Goal: Information Seeking & Learning: Learn about a topic

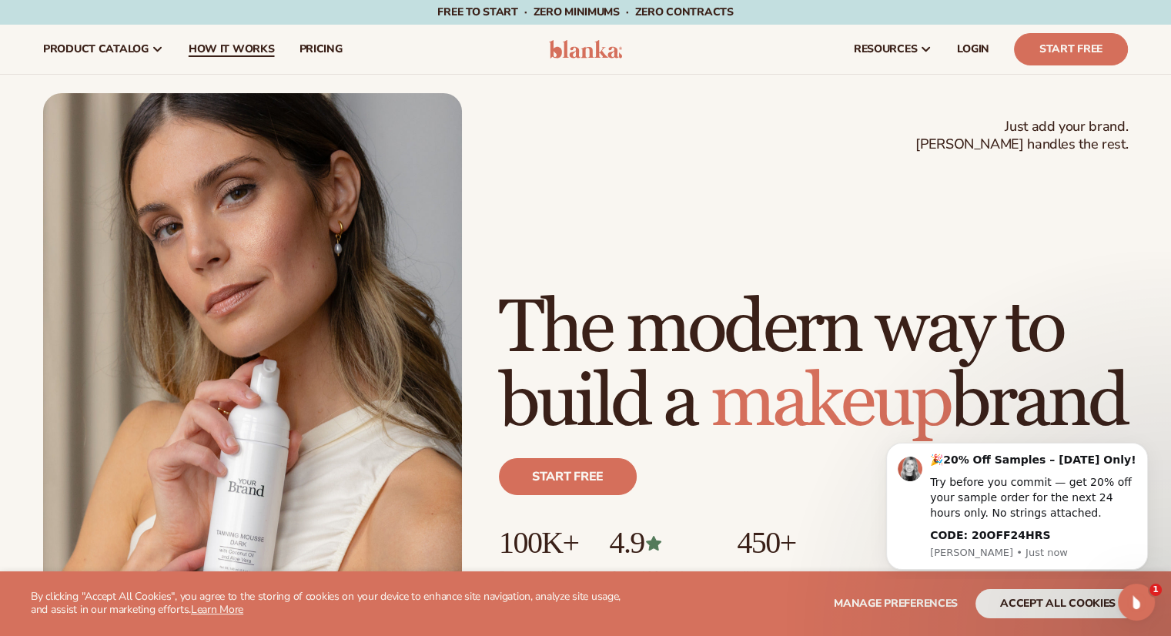
click at [214, 46] on span "How It Works" at bounding box center [232, 49] width 86 height 12
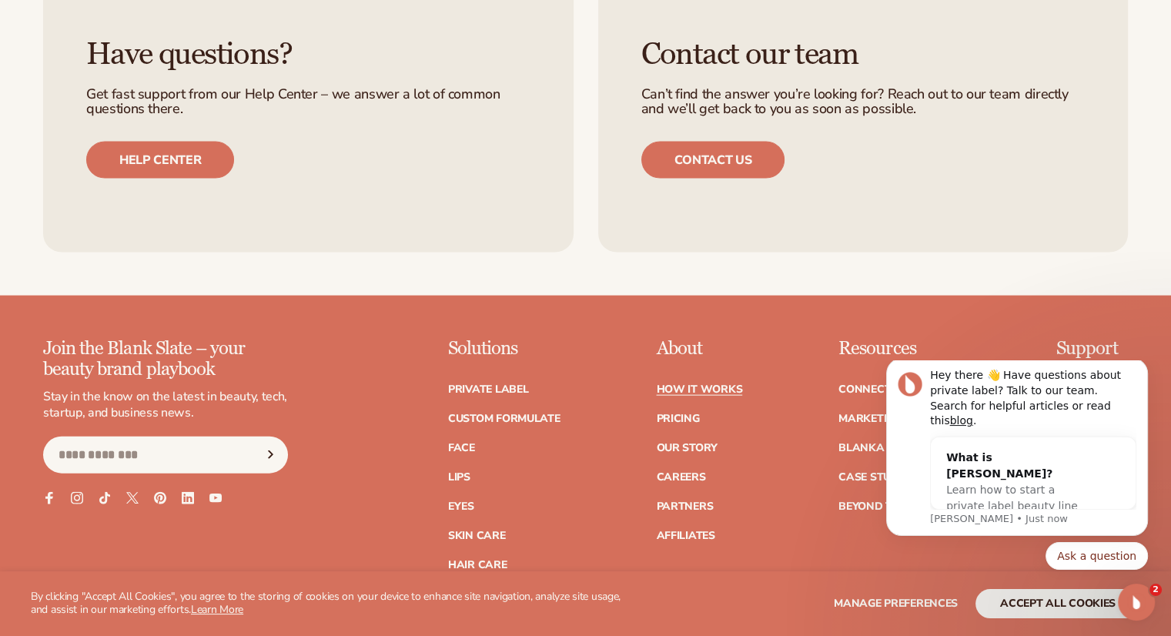
scroll to position [3387, 0]
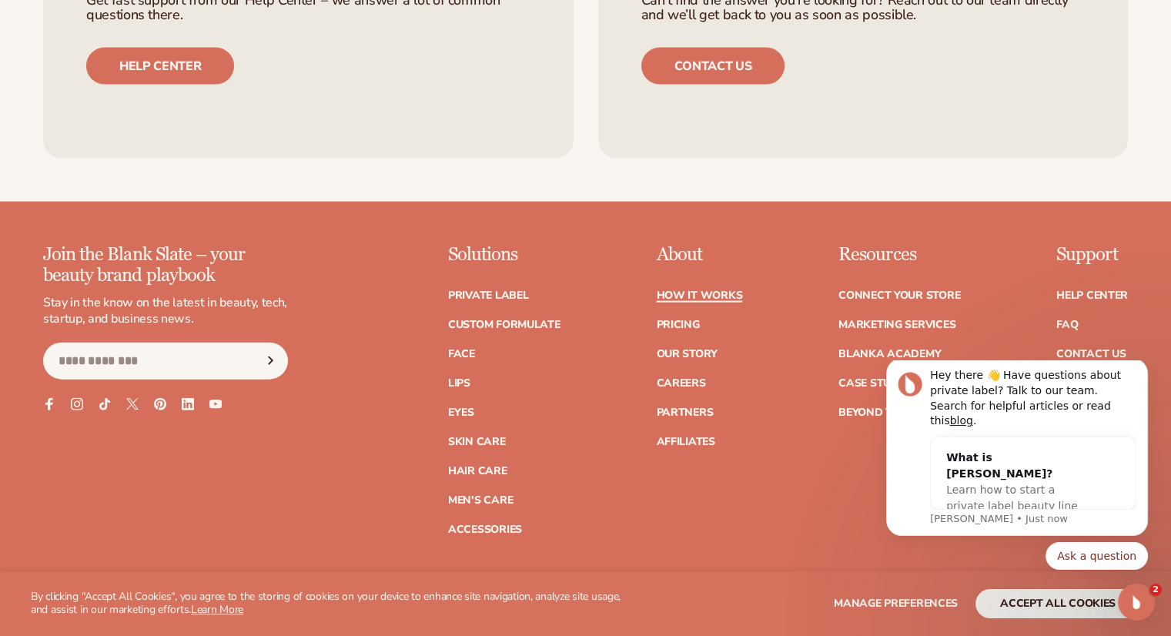
click at [721, 290] on link "How It Works" at bounding box center [699, 295] width 86 height 11
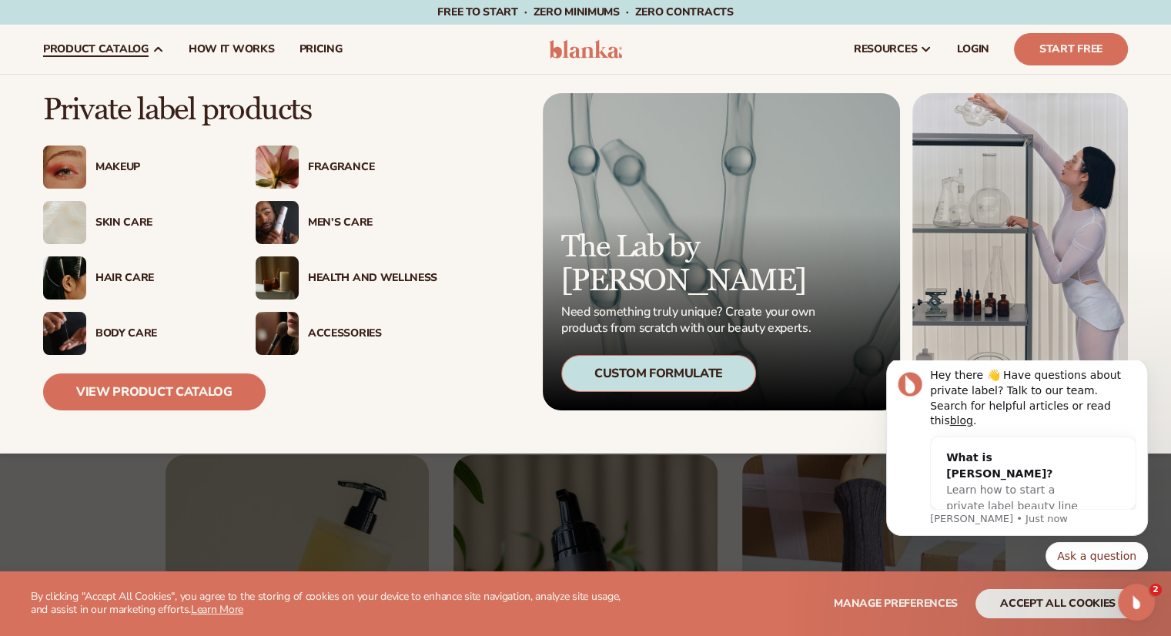
click at [124, 167] on div "Makeup" at bounding box center [159, 167] width 129 height 13
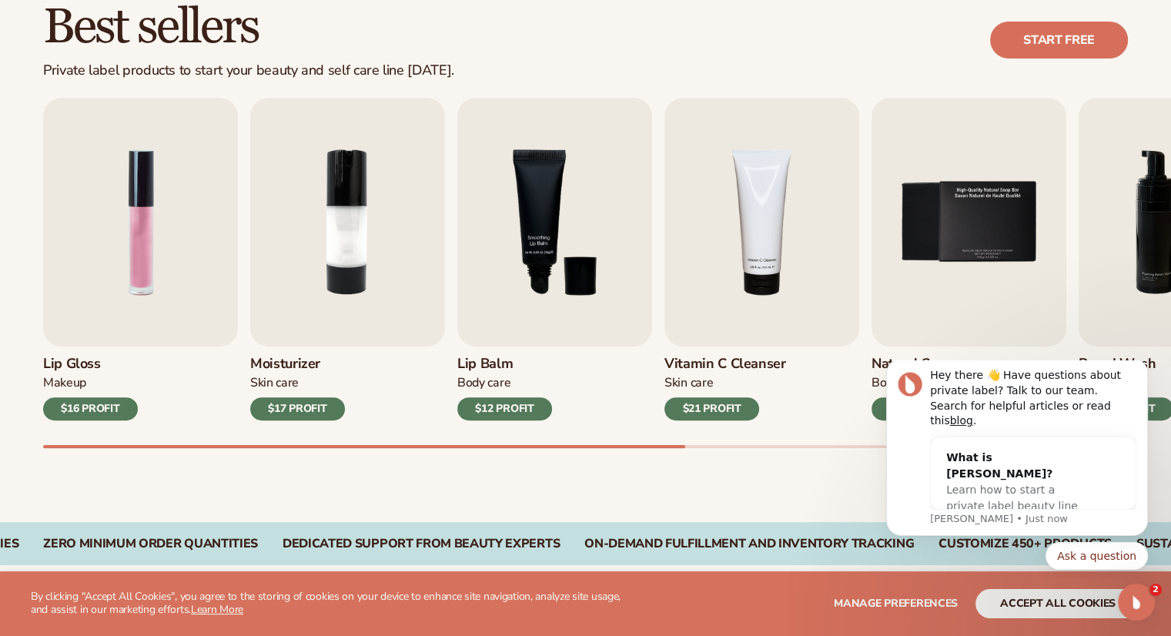
scroll to position [539, 0]
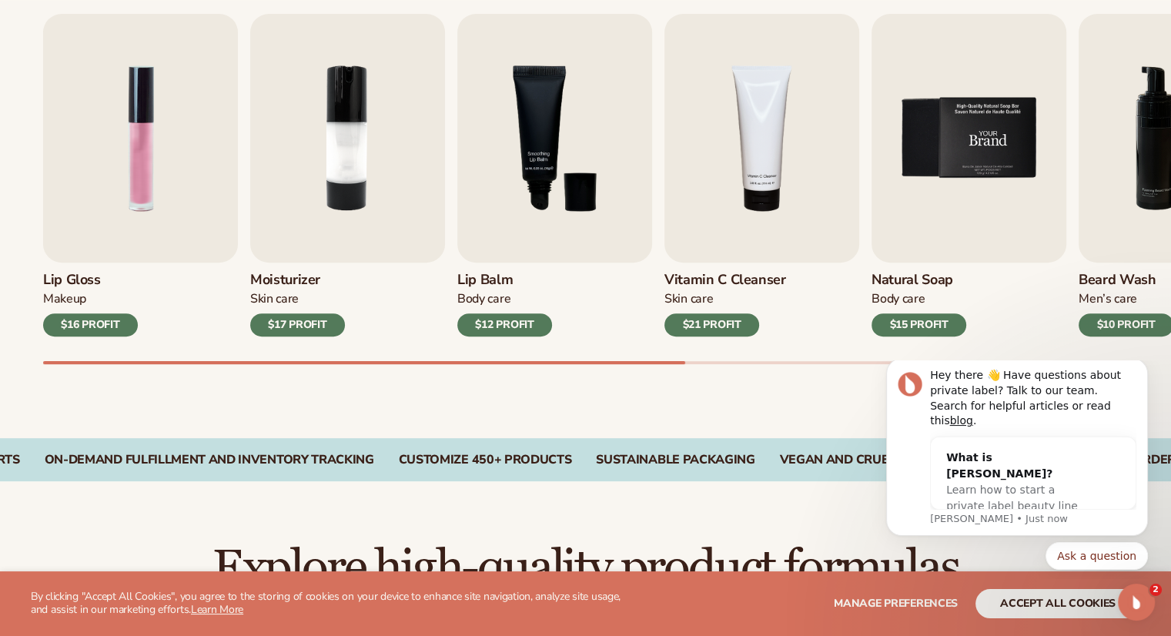
click at [948, 152] on img "5 / 9" at bounding box center [969, 138] width 195 height 249
click at [151, 167] on img "1 / 9" at bounding box center [140, 138] width 195 height 249
click at [83, 321] on div "$16 PROFIT" at bounding box center [90, 324] width 95 height 23
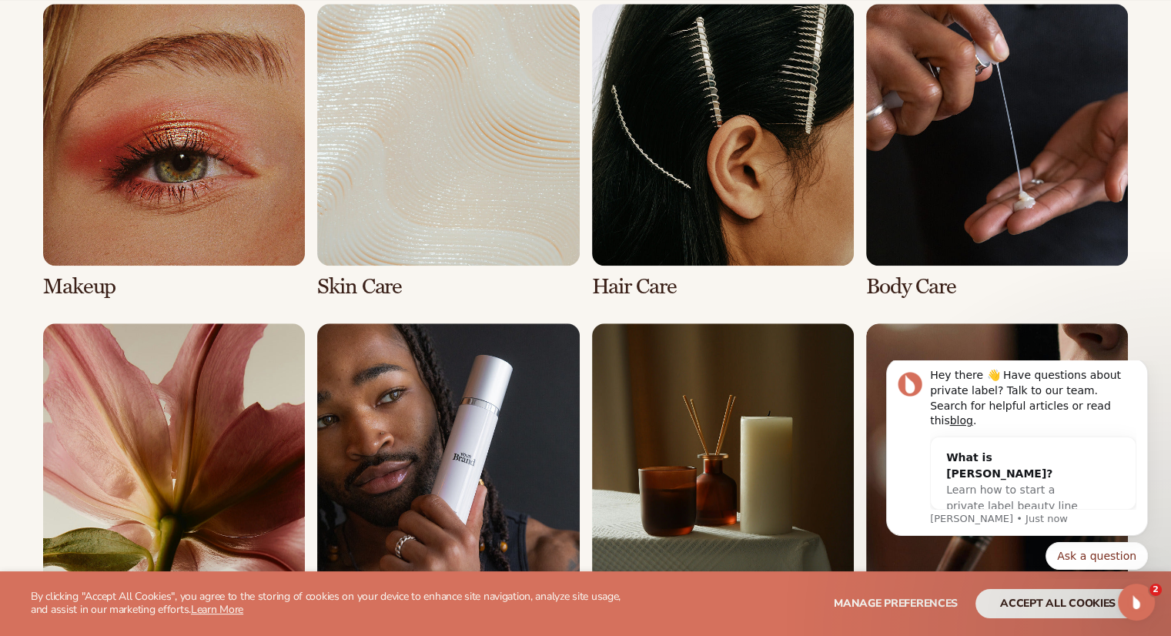
scroll to position [1386, 0]
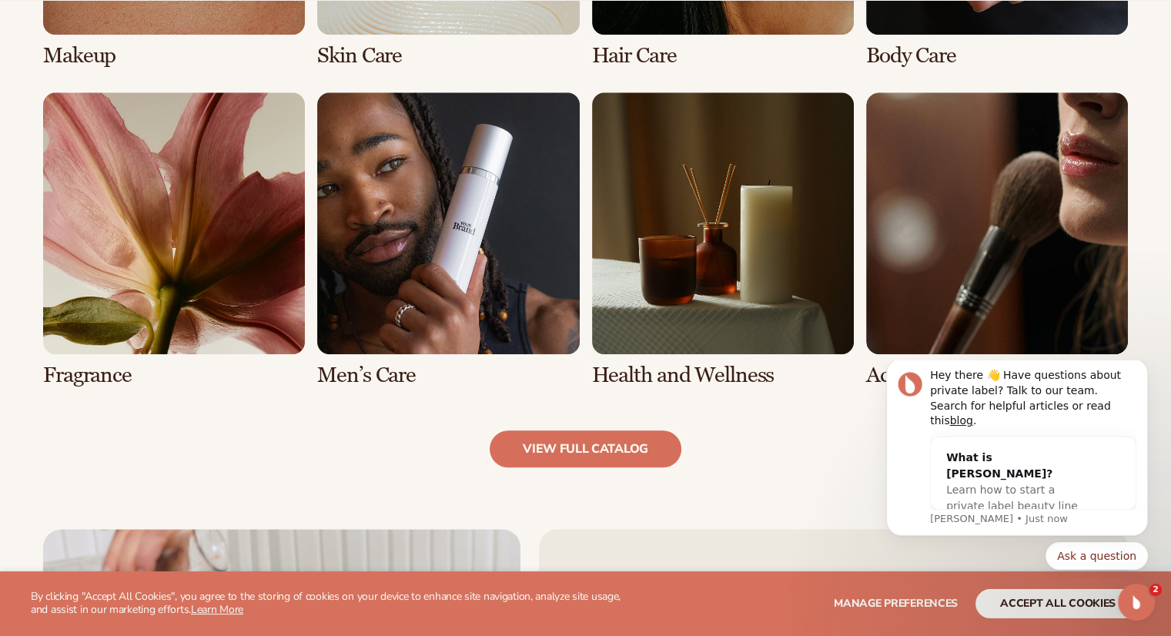
click at [142, 235] on link "5 / 8" at bounding box center [174, 239] width 262 height 295
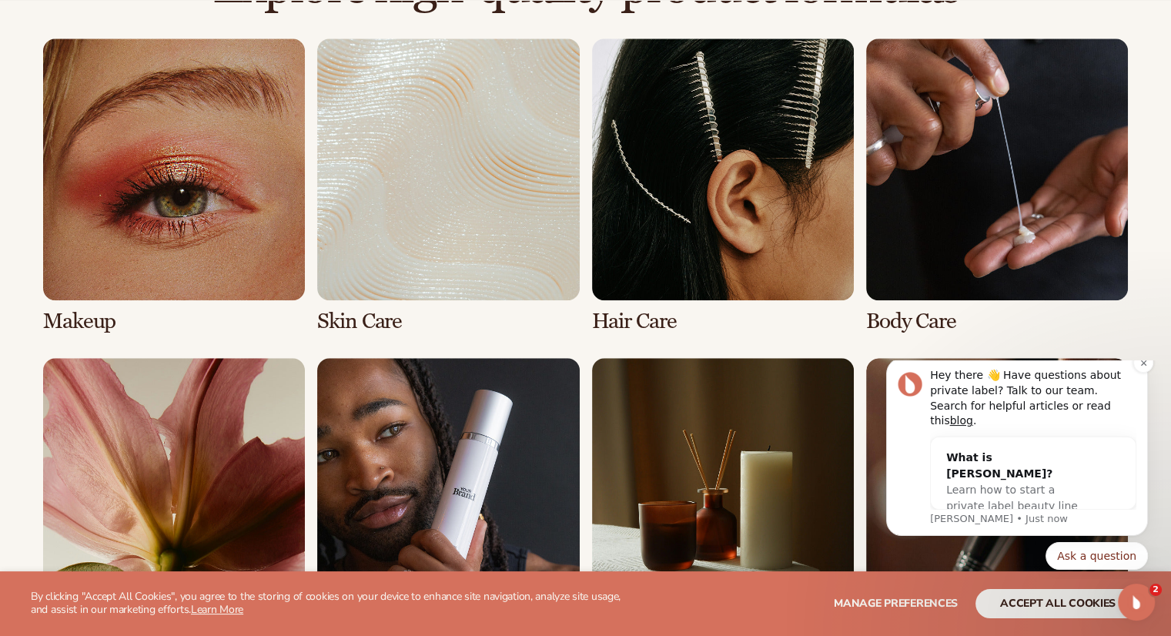
scroll to position [1232, 0]
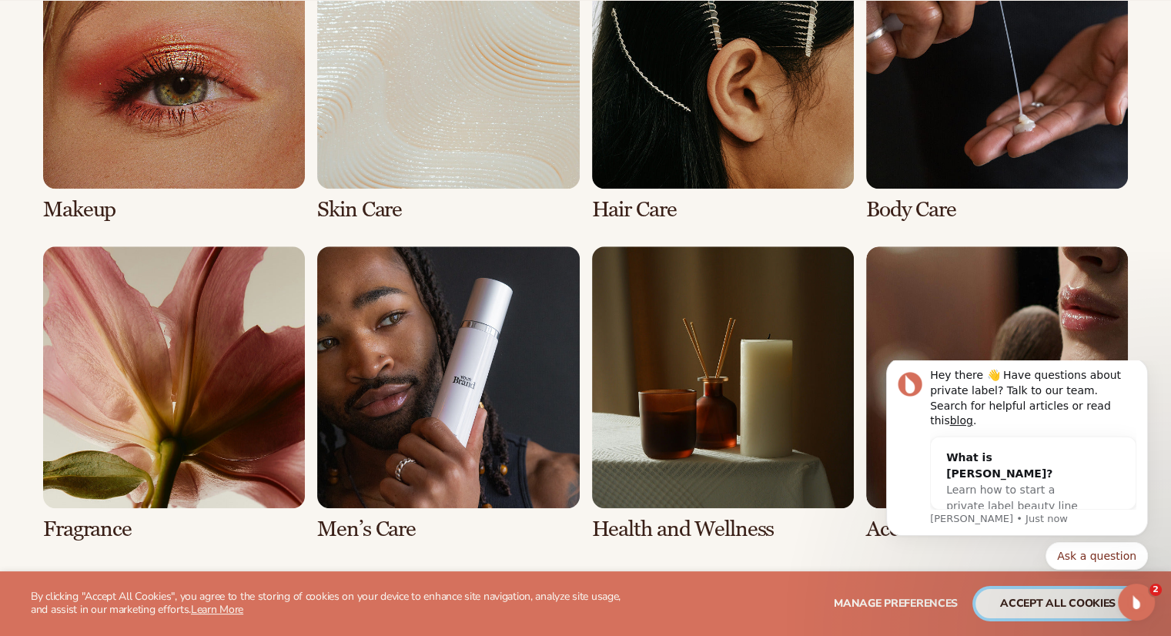
click at [1056, 601] on button "accept all cookies" at bounding box center [1057, 603] width 165 height 29
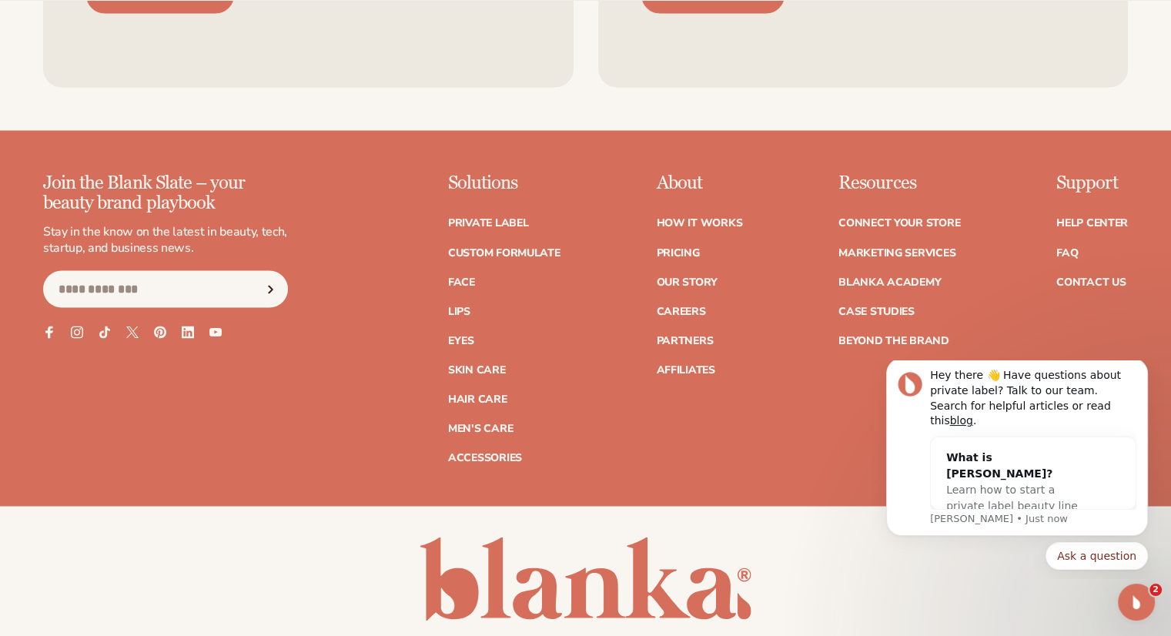
scroll to position [2826, 0]
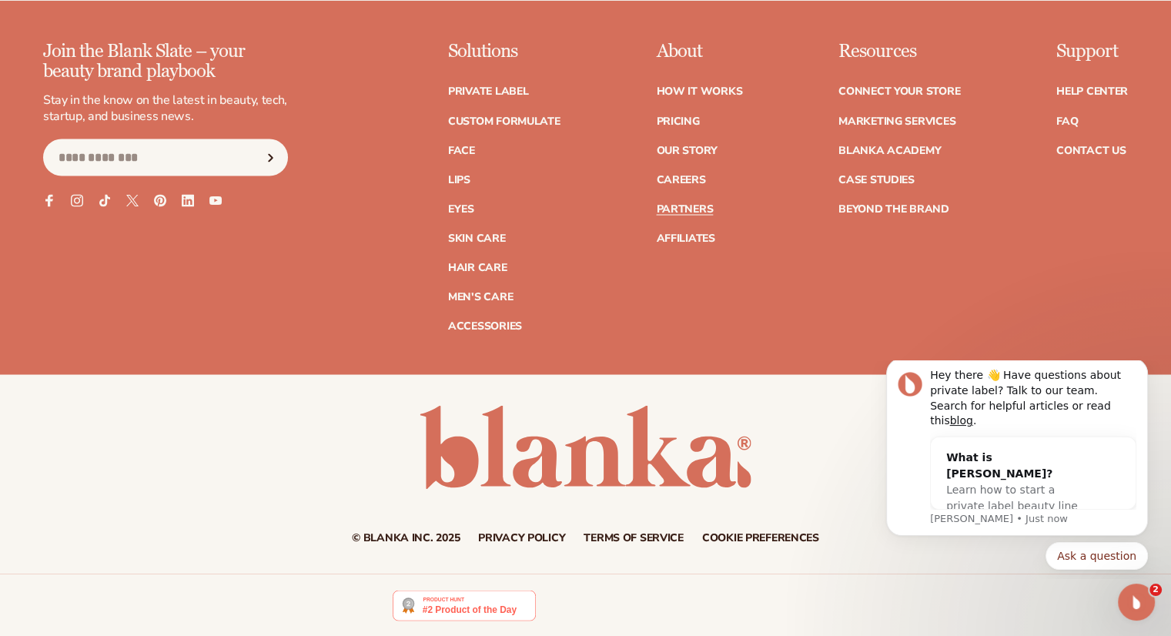
click at [697, 206] on link "Partners" at bounding box center [684, 208] width 57 height 11
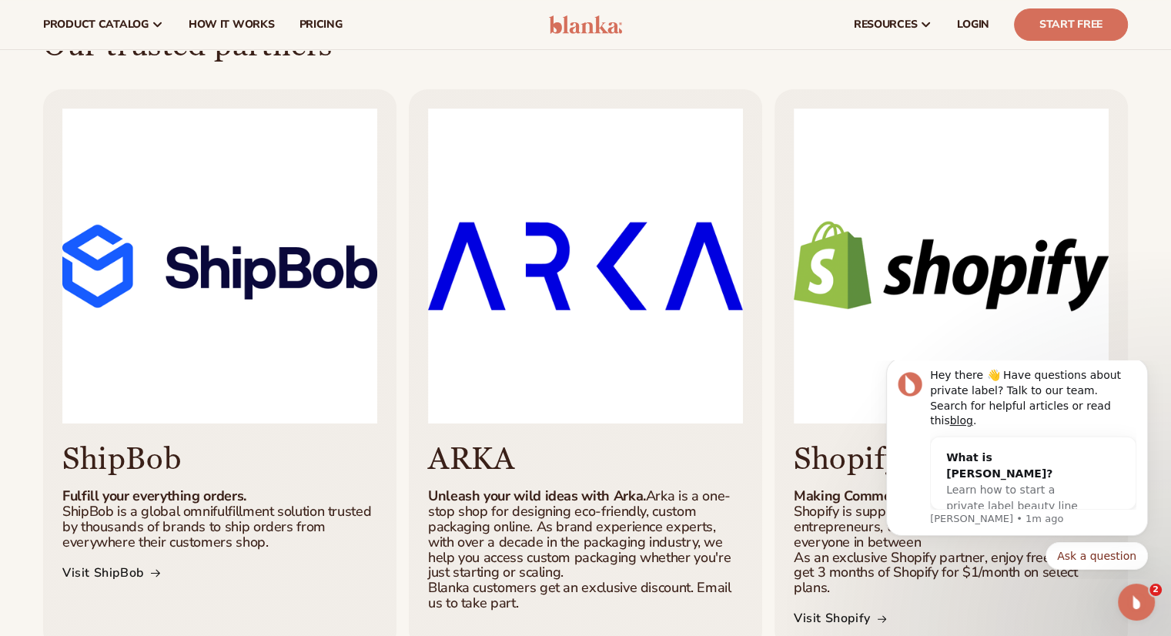
scroll to position [154, 0]
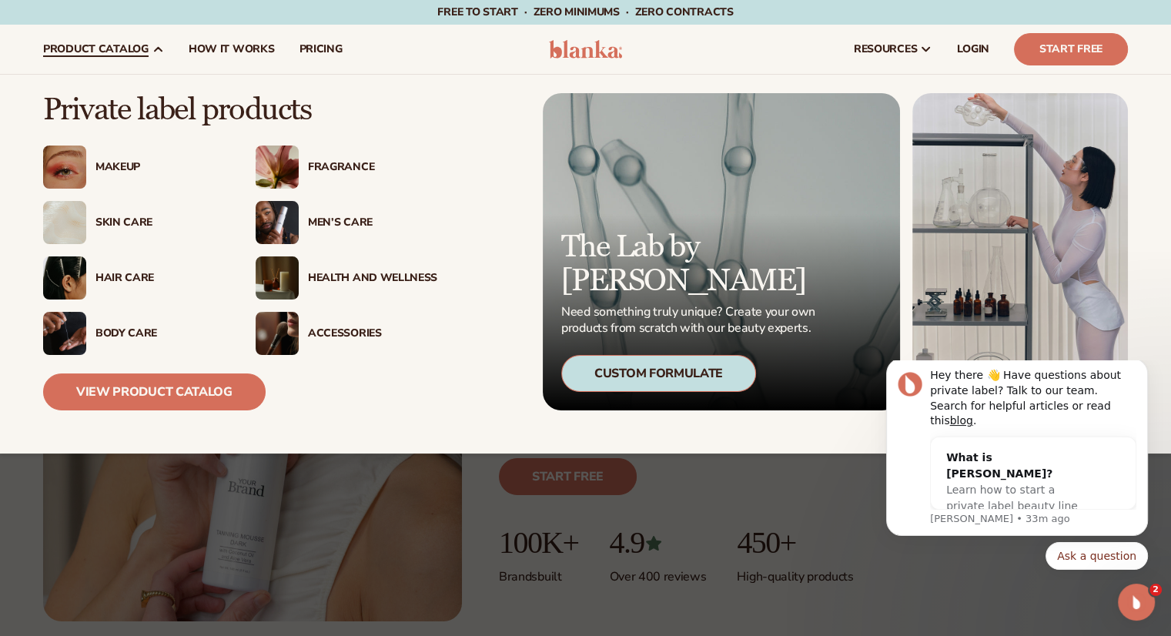
click at [354, 281] on div "Health And Wellness" at bounding box center [372, 278] width 129 height 13
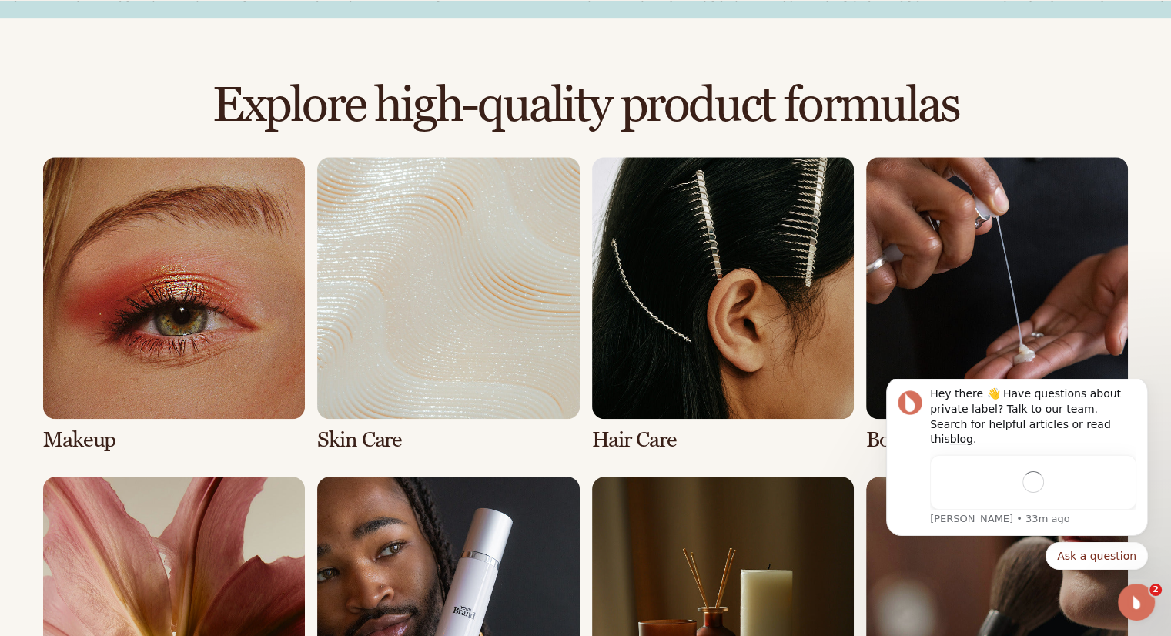
scroll to position [1012, 0]
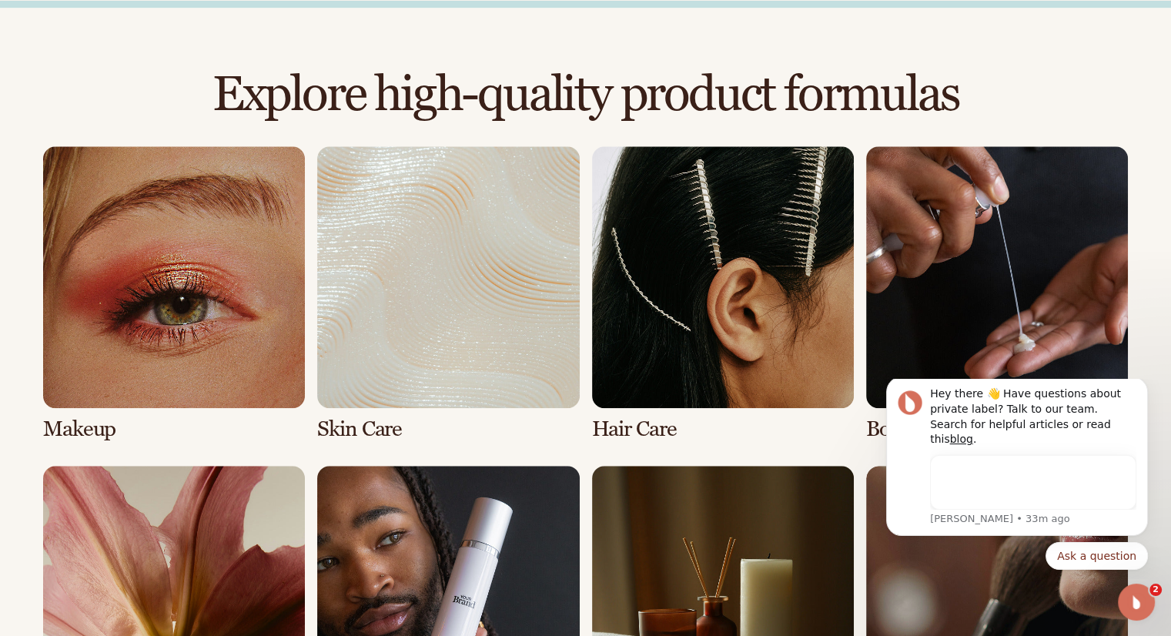
drag, startPoint x: 1182, startPoint y: 69, endPoint x: 1182, endPoint y: 250, distance: 181.7
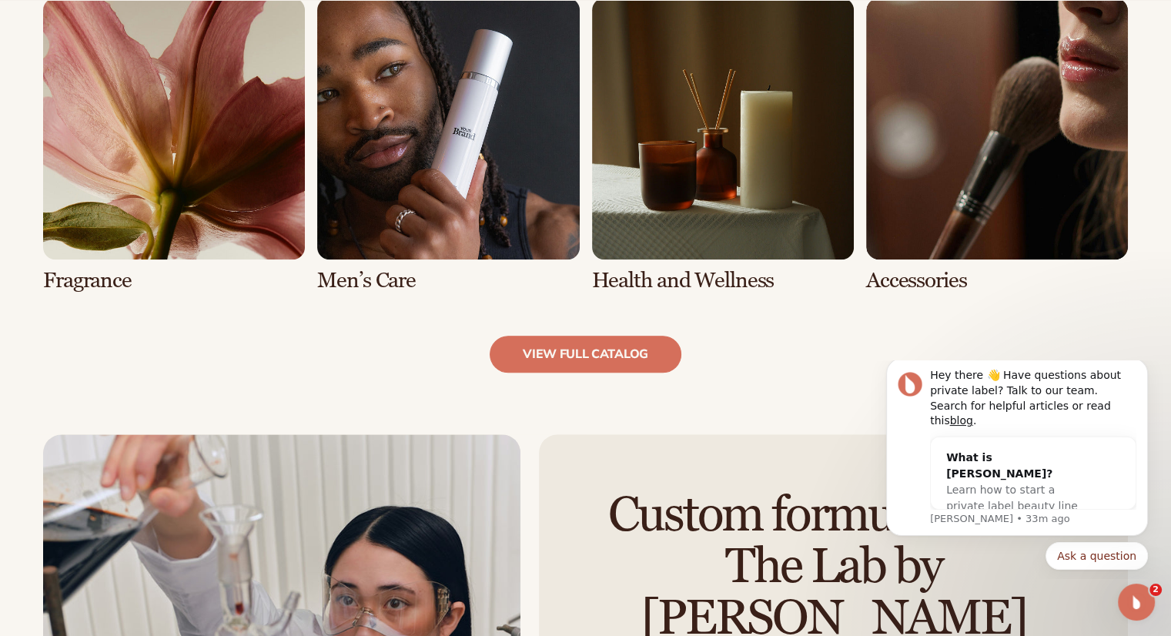
scroll to position [1484, 0]
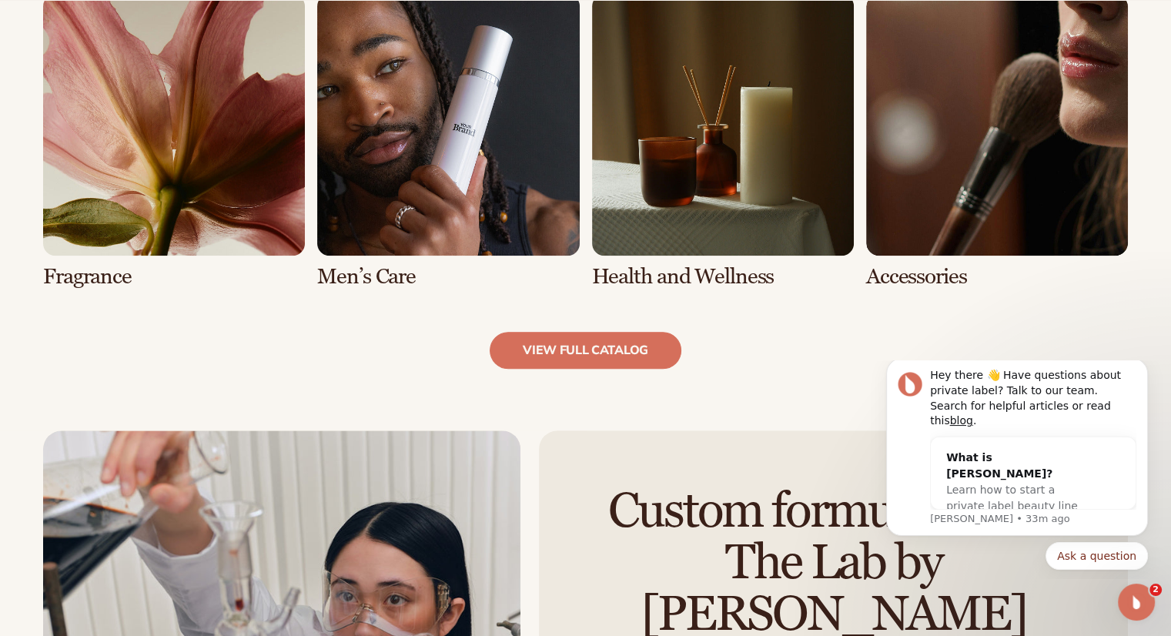
click at [706, 146] on link "7 / 8" at bounding box center [723, 141] width 262 height 295
click at [623, 349] on link "view full catalog" at bounding box center [586, 350] width 192 height 37
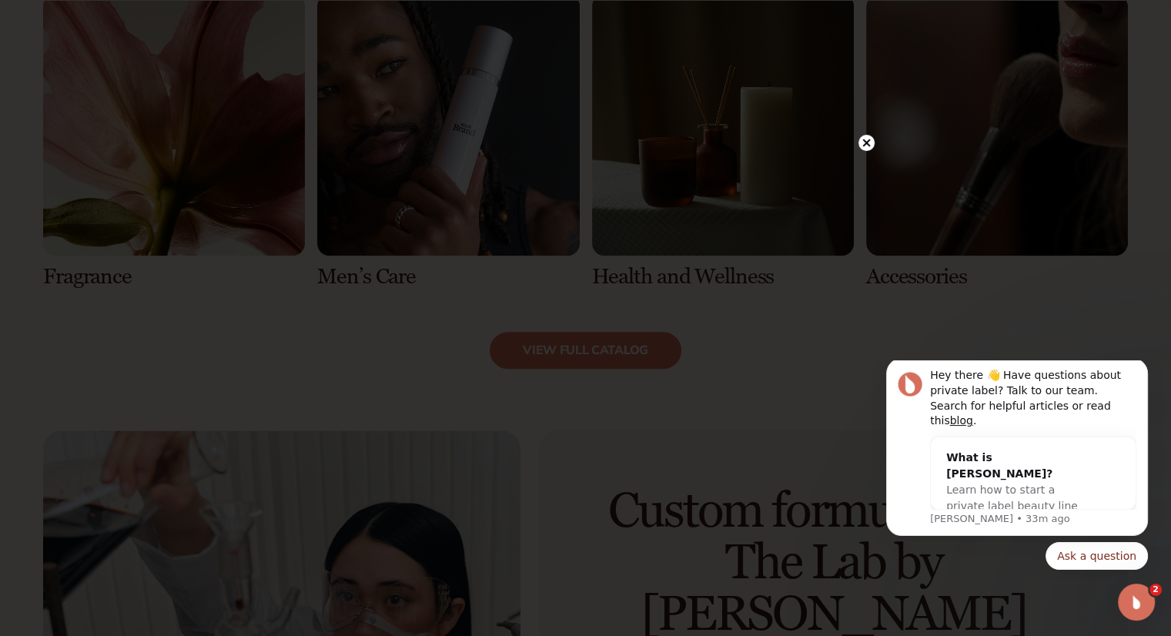
click at [867, 147] on circle at bounding box center [866, 143] width 16 height 16
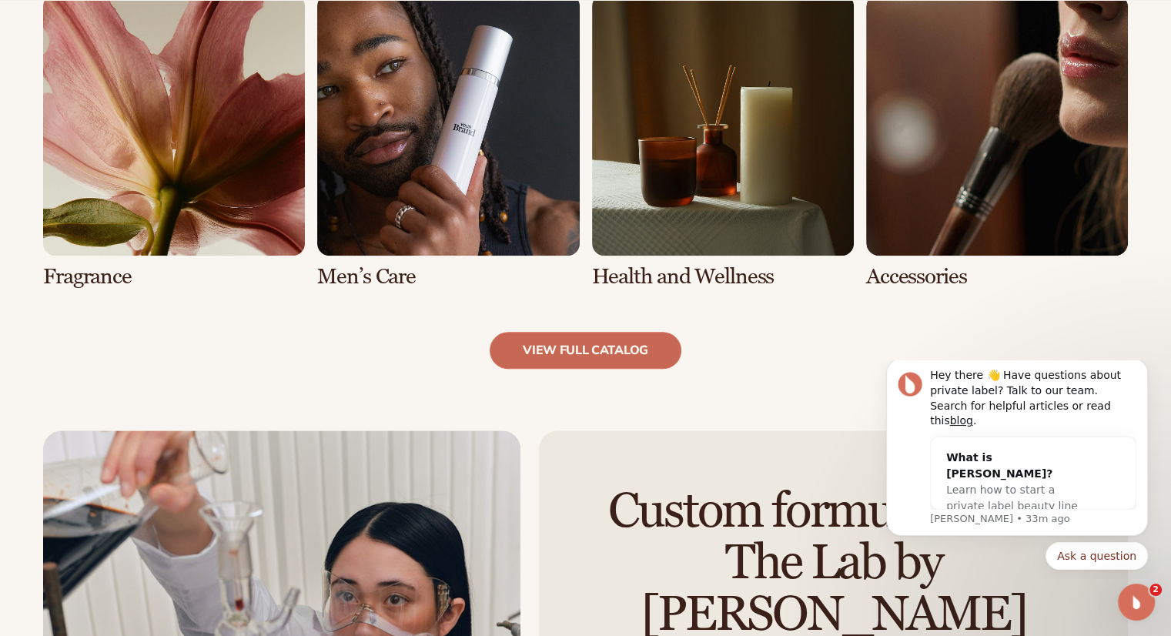
click at [642, 340] on link "view full catalog" at bounding box center [586, 350] width 192 height 37
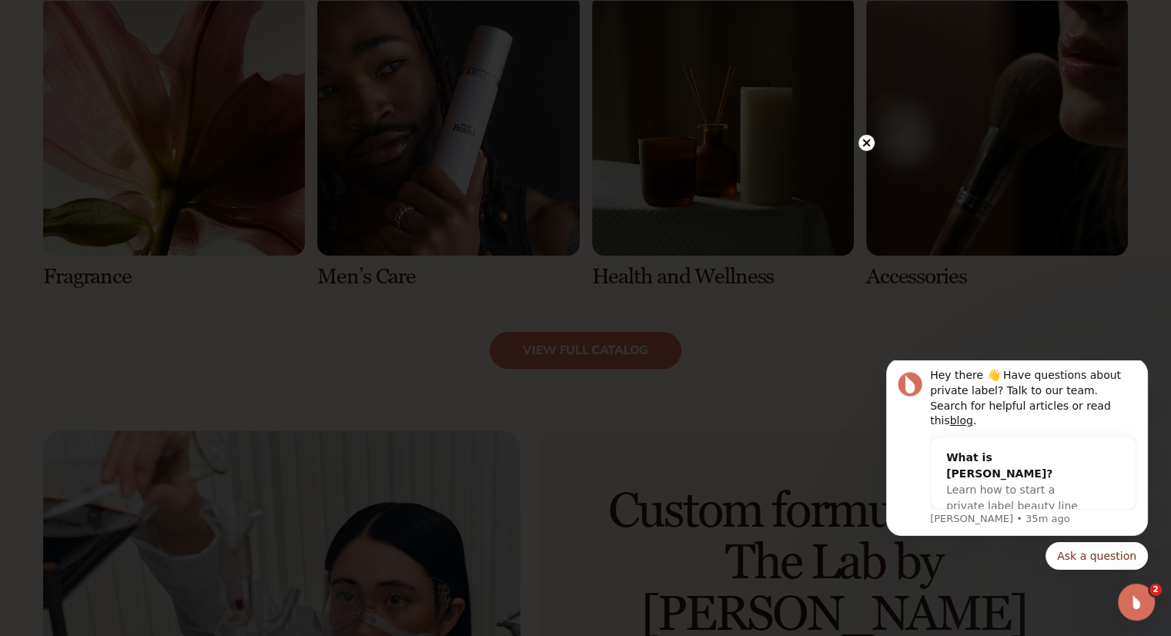
click at [864, 139] on icon at bounding box center [866, 143] width 8 height 8
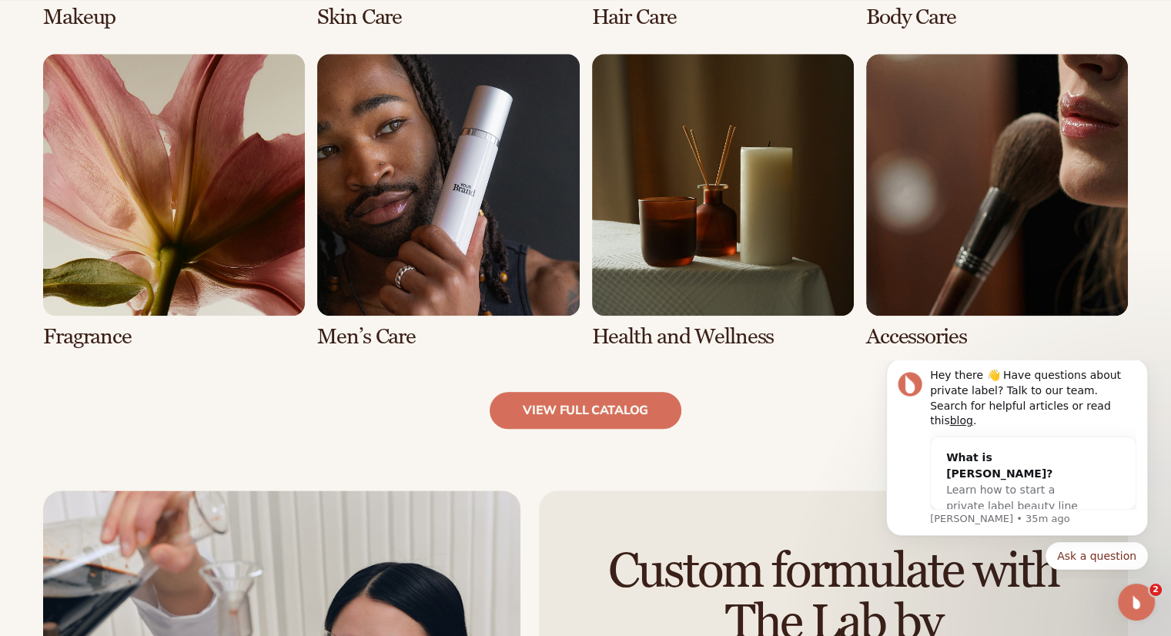
scroll to position [1441, 0]
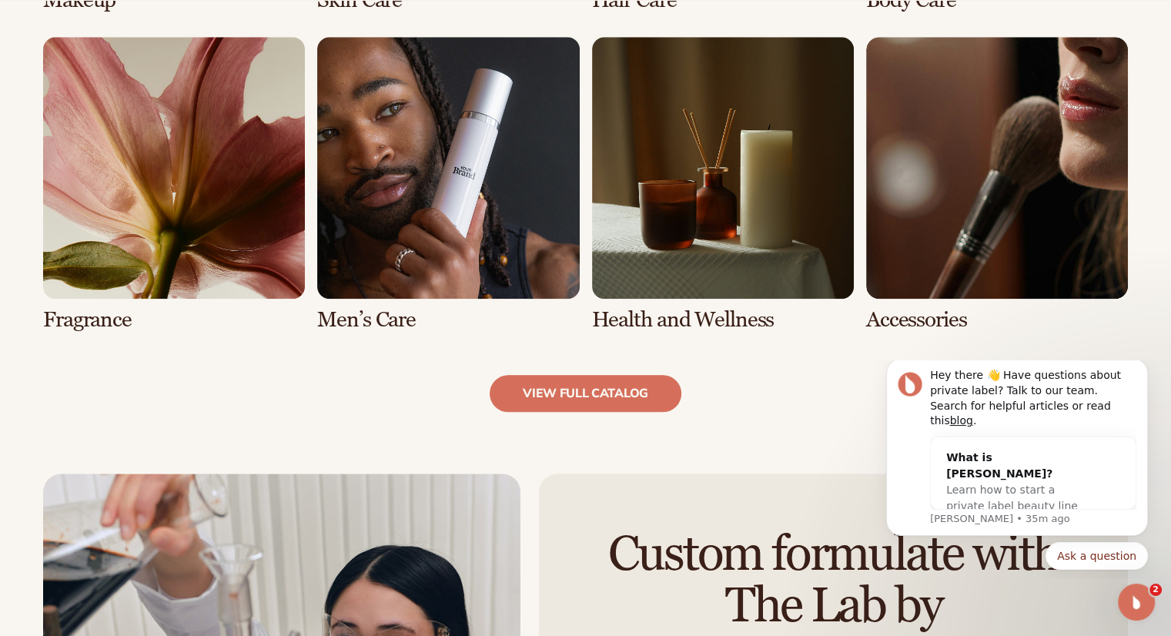
click at [688, 276] on link "7 / 8" at bounding box center [723, 184] width 262 height 295
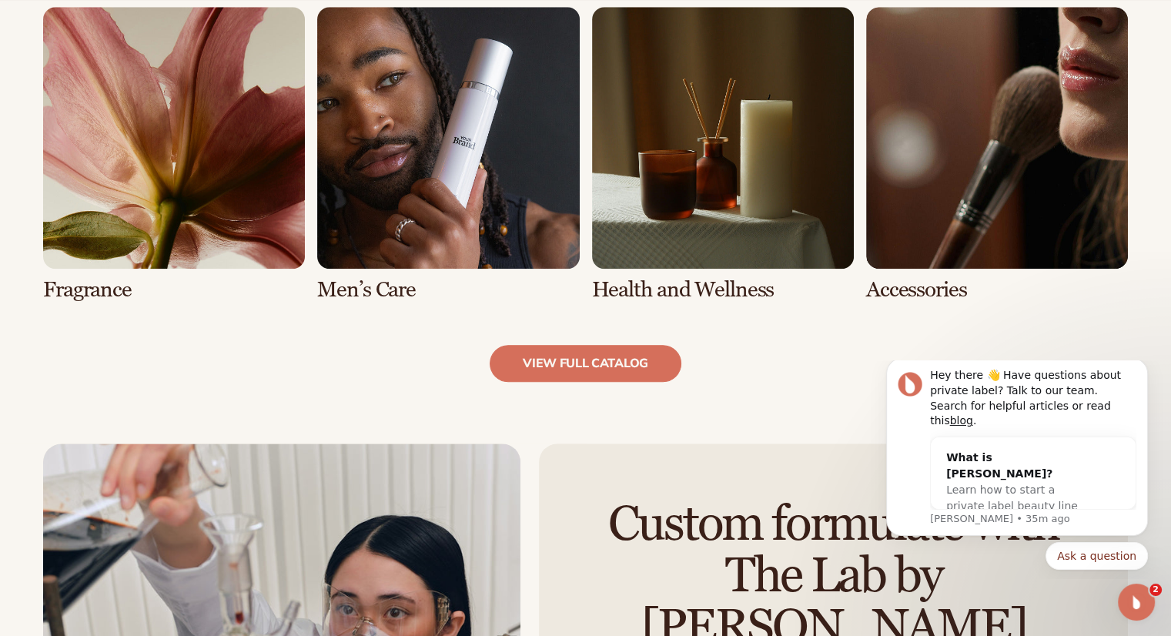
scroll to position [1815, 0]
